Goal: Obtain resource: Obtain resource

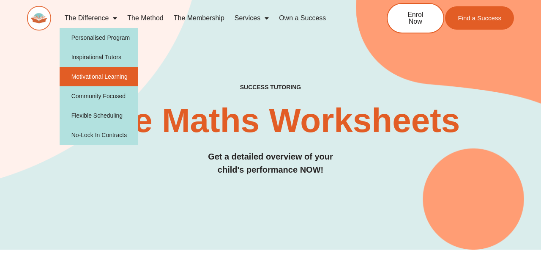
click at [123, 77] on link "Motivational Learning" at bounding box center [99, 76] width 79 height 19
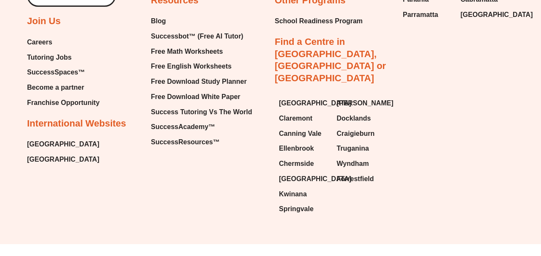
scroll to position [1481, 0]
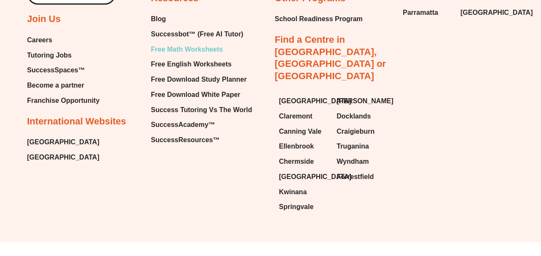
click at [203, 49] on span "Free Math Worksheets" at bounding box center [187, 49] width 72 height 13
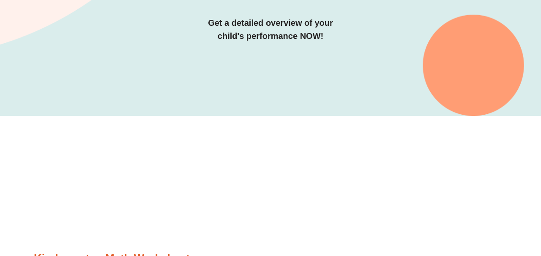
scroll to position [108, 0]
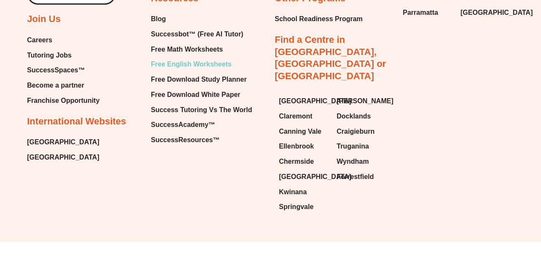
click at [186, 64] on span "Free English Worksheets" at bounding box center [191, 64] width 81 height 13
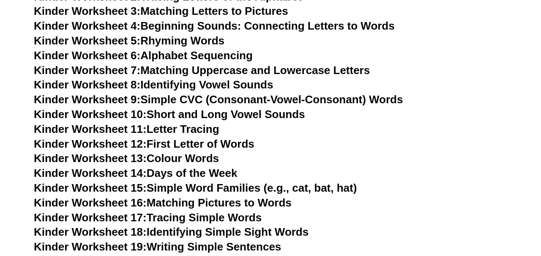
scroll to position [345, 0]
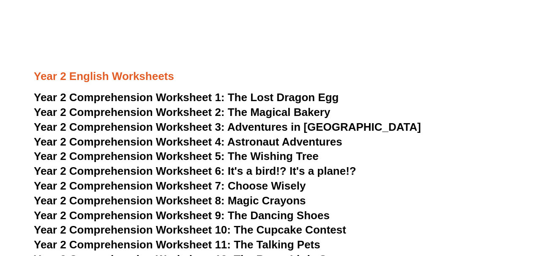
scroll to position [1910, 0]
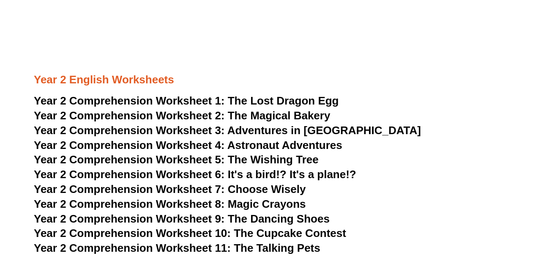
click at [243, 102] on span "The Lost Dragon Egg" at bounding box center [283, 100] width 111 height 13
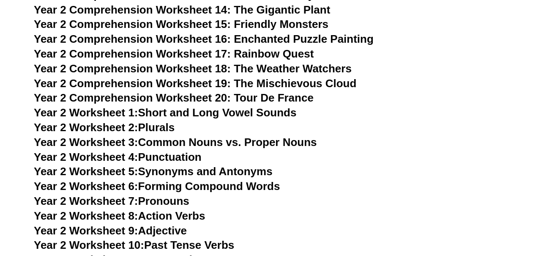
scroll to position [2195, 0]
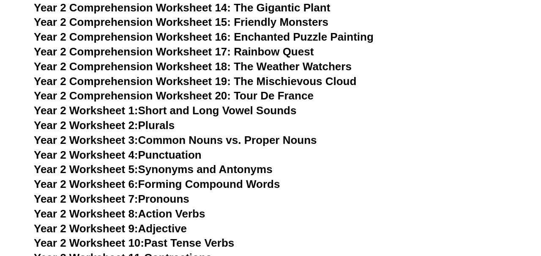
click at [254, 110] on link "Year 2 Worksheet 1: Short and Long Vowel Sounds" at bounding box center [165, 110] width 263 height 13
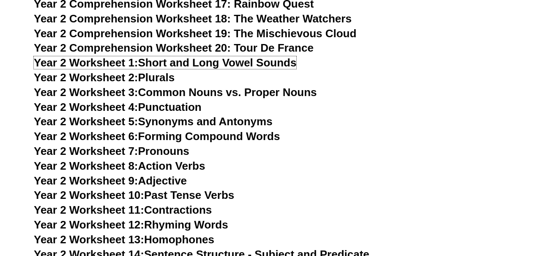
scroll to position [2243, 0]
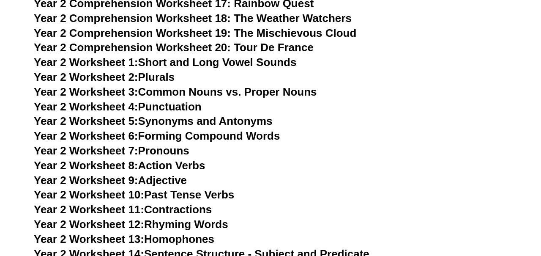
click at [261, 90] on link "Year 2 Worksheet 3: Common Nouns vs. Proper Nouns" at bounding box center [175, 91] width 283 height 13
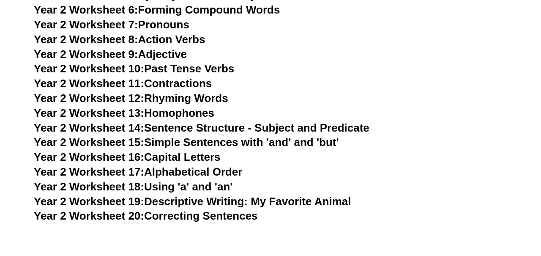
scroll to position [2371, 0]
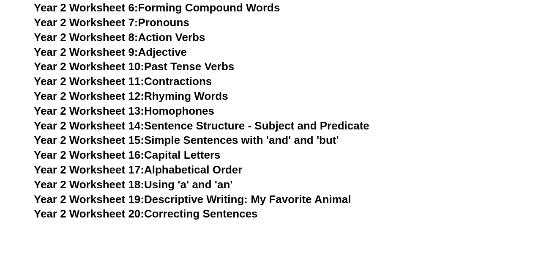
click at [185, 112] on link "Year 2 Worksheet 13: Homophones" at bounding box center [124, 110] width 181 height 13
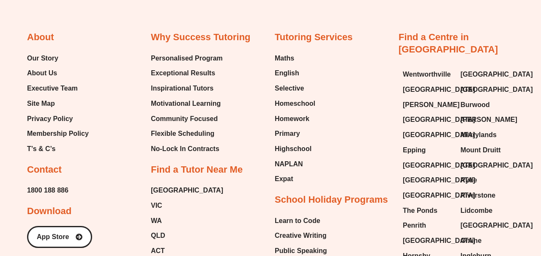
scroll to position [8826, 0]
